Goal: Task Accomplishment & Management: Manage account settings

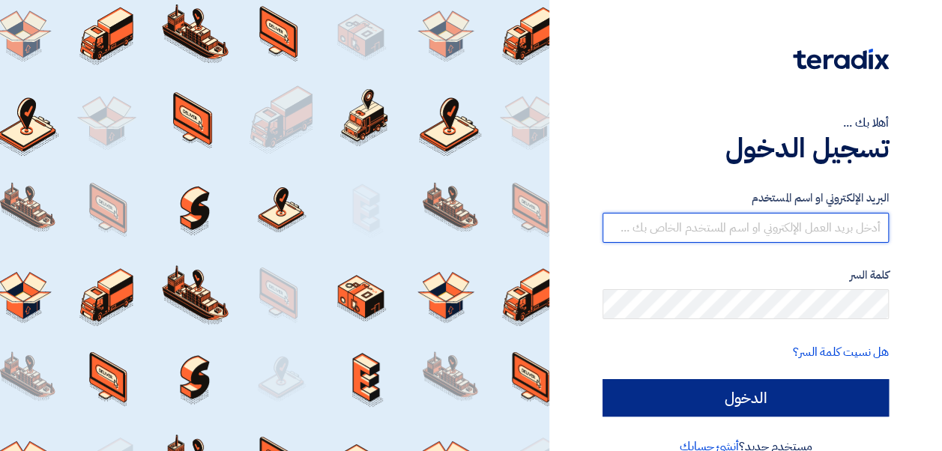
type input "[EMAIL_ADDRESS][DOMAIN_NAME]"
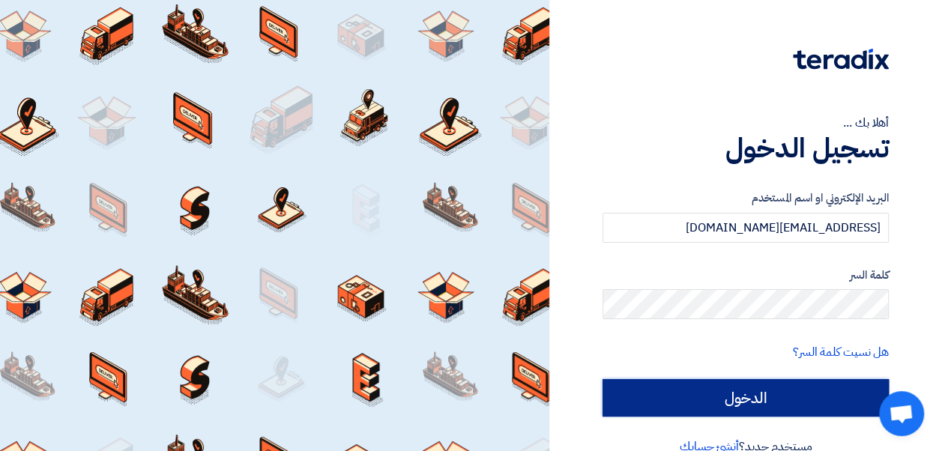
click at [666, 405] on input "الدخول" at bounding box center [745, 397] width 286 height 37
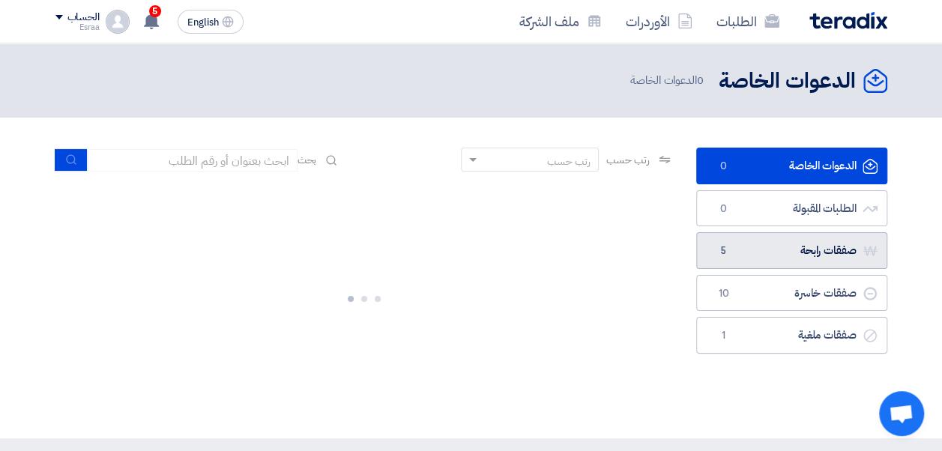
click at [754, 246] on link "صفقات رابحة صفقات رابحة 5" at bounding box center [791, 250] width 191 height 37
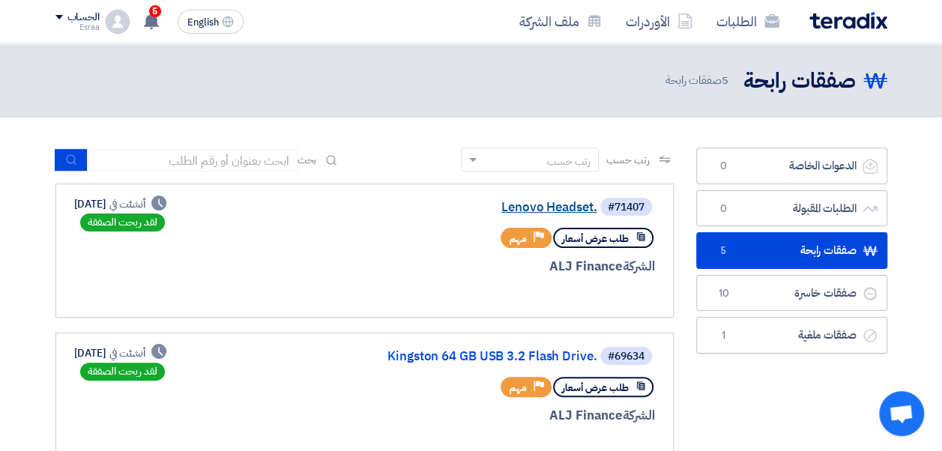
click at [534, 208] on link "Lenovo Headset." at bounding box center [448, 207] width 300 height 13
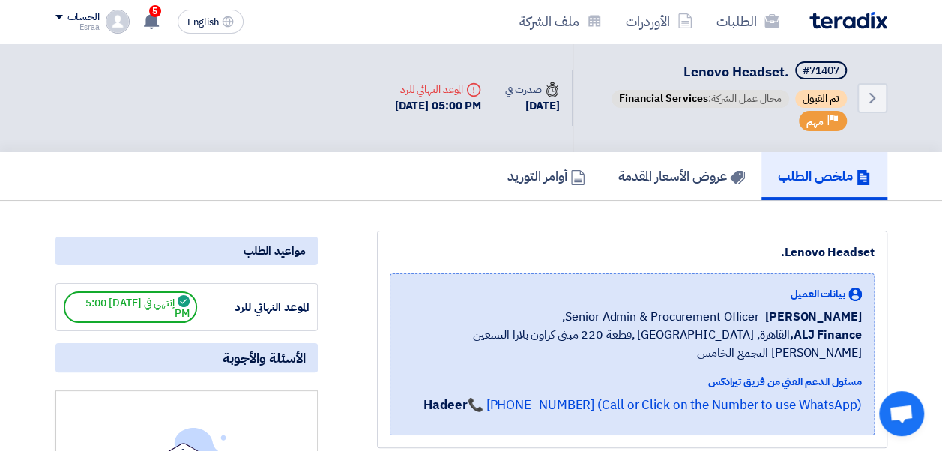
click at [826, 101] on span "تم القبول" at bounding box center [821, 99] width 52 height 18
click at [873, 97] on use at bounding box center [872, 98] width 6 height 10
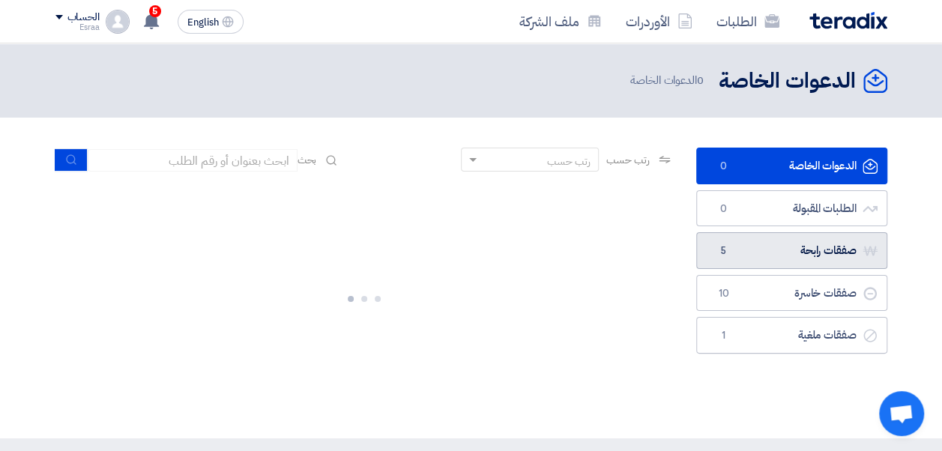
click at [782, 237] on link "صفقات رابحة صفقات رابحة 5" at bounding box center [791, 250] width 191 height 37
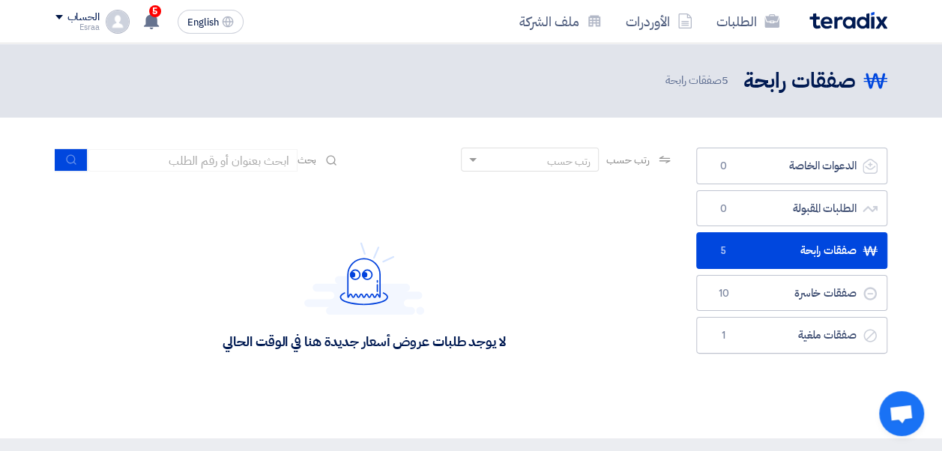
click at [782, 237] on link "صفقات رابحة صفقات رابحة 5" at bounding box center [791, 250] width 191 height 37
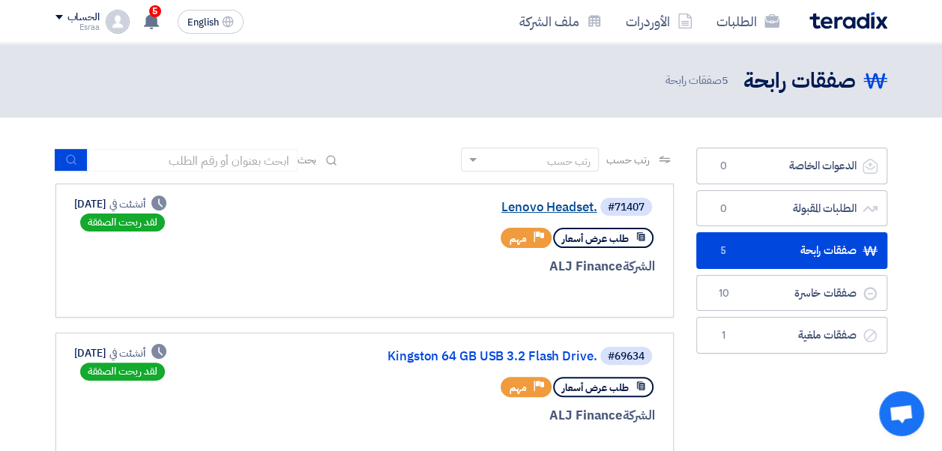
click at [567, 205] on link "Lenovo Headset." at bounding box center [448, 207] width 300 height 13
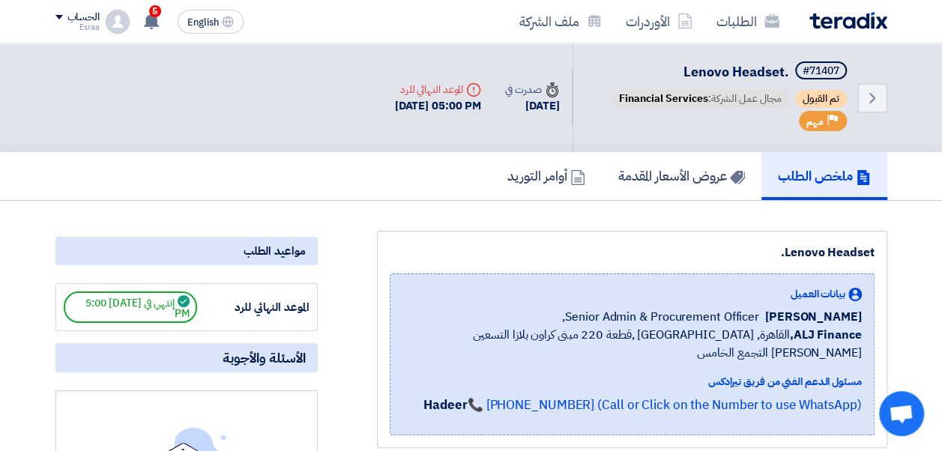
click at [163, 306] on span "إنتهي في [DATE] 5:00 PM" at bounding box center [130, 307] width 133 height 31
